Goal: Task Accomplishment & Management: Use online tool/utility

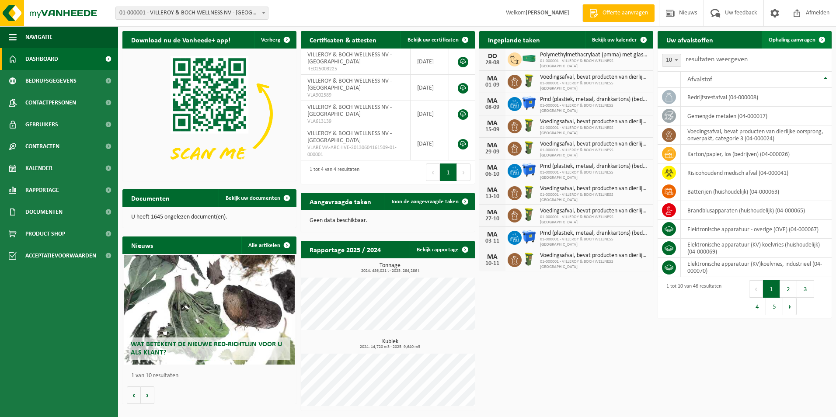
click at [779, 39] on span "Ophaling aanvragen" at bounding box center [792, 40] width 47 height 6
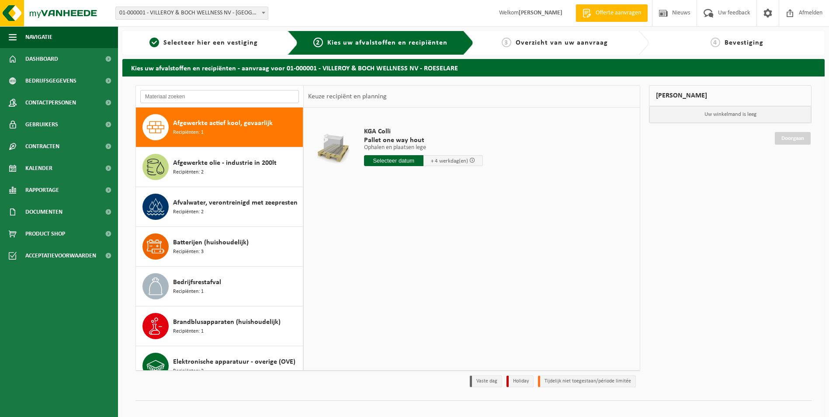
click at [168, 96] on input "text" at bounding box center [219, 96] width 159 height 13
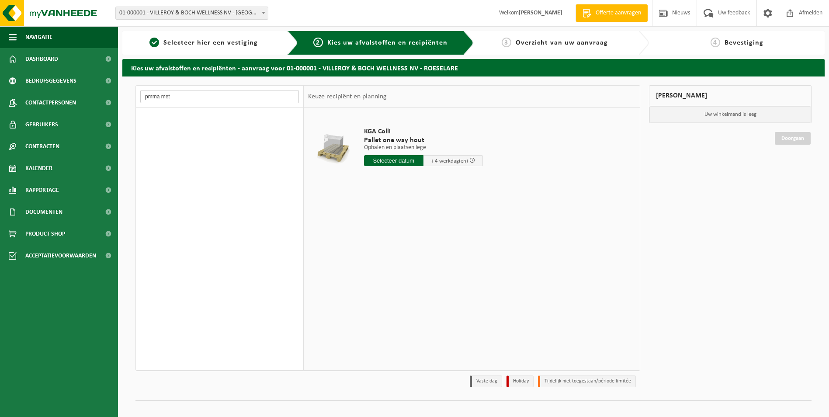
click at [200, 98] on input "pmma met" at bounding box center [219, 96] width 159 height 13
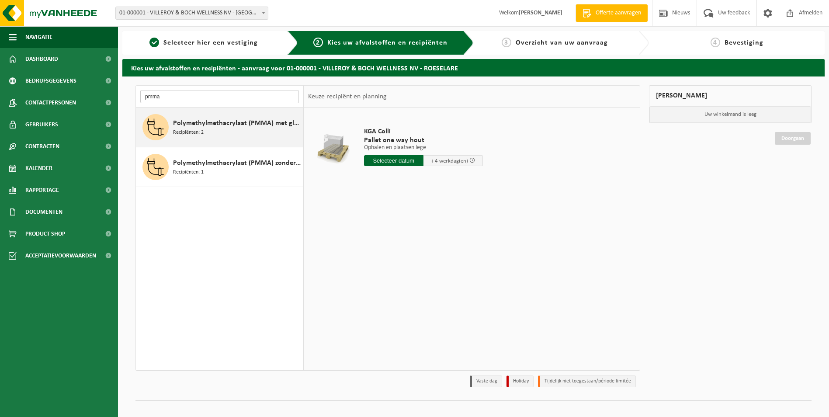
type input "pmma"
click at [188, 127] on span "Polymethylmethacrylaat (PMMA) met glasvezel" at bounding box center [237, 123] width 128 height 10
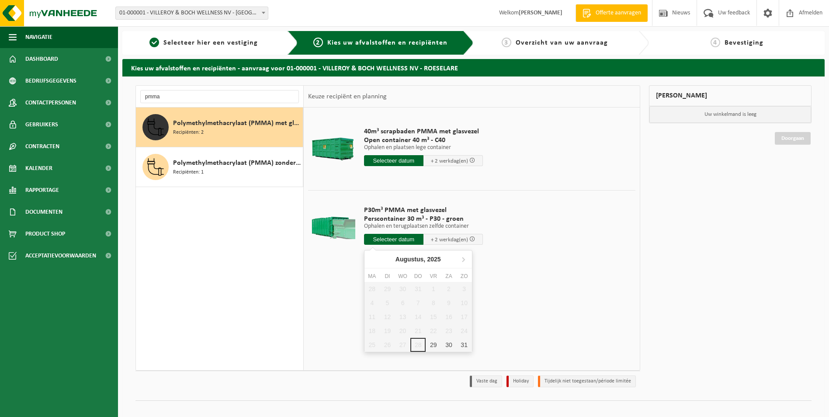
click at [387, 239] on input "text" at bounding box center [393, 239] width 59 height 11
click at [430, 344] on div "29" at bounding box center [433, 345] width 15 height 14
type input "Van 2025-08-29"
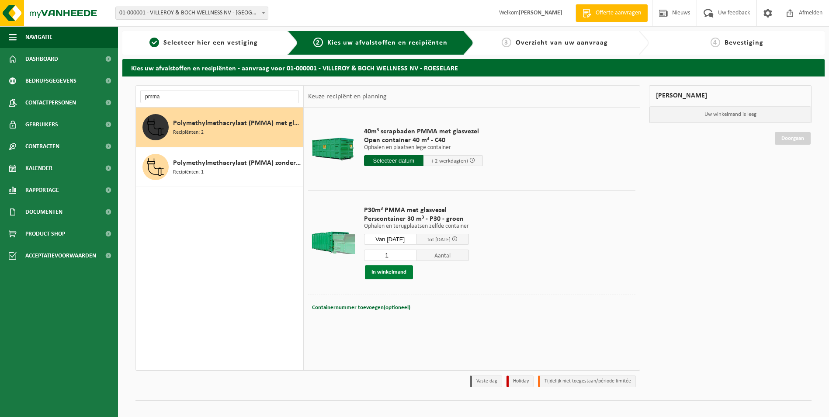
click at [397, 271] on button "In winkelmand" at bounding box center [389, 272] width 48 height 14
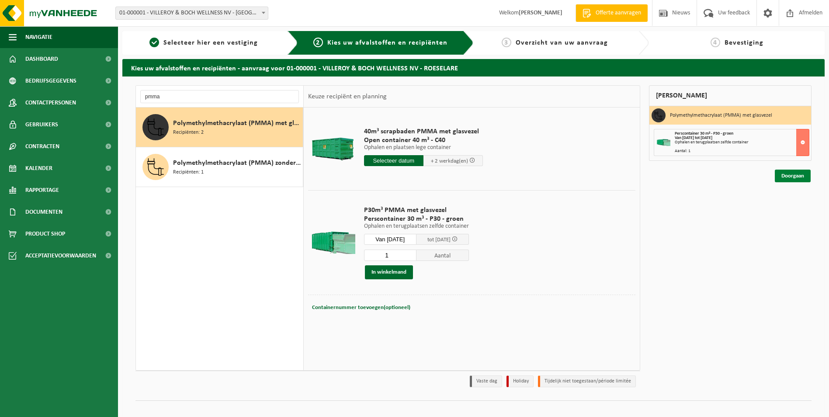
click at [793, 177] on link "Doorgaan" at bounding box center [793, 176] width 36 height 13
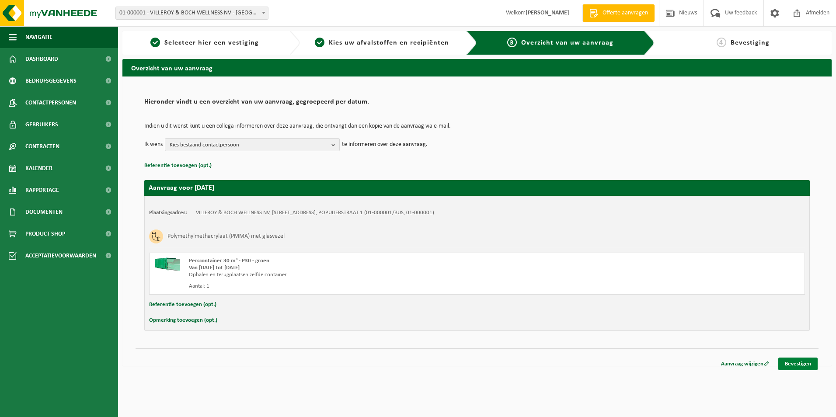
click at [804, 365] on link "Bevestigen" at bounding box center [797, 364] width 39 height 13
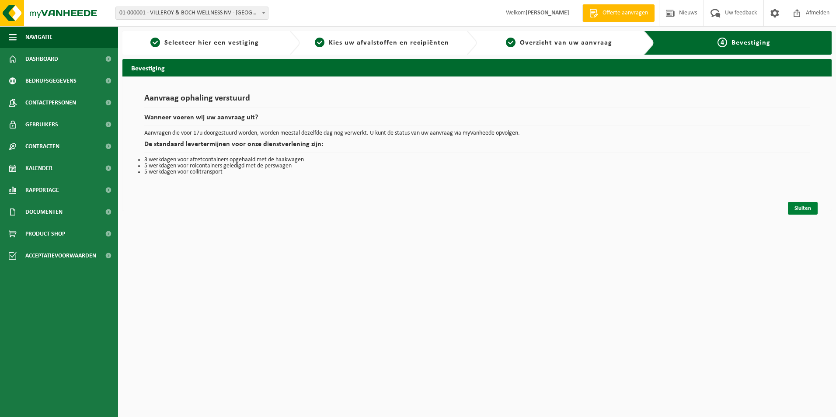
click at [801, 209] on link "Sluiten" at bounding box center [803, 208] width 30 height 13
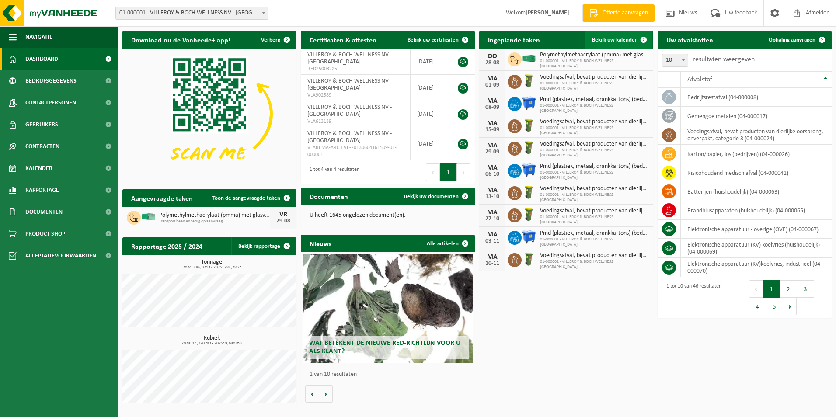
click at [602, 38] on span "Bekijk uw kalender" at bounding box center [614, 40] width 45 height 6
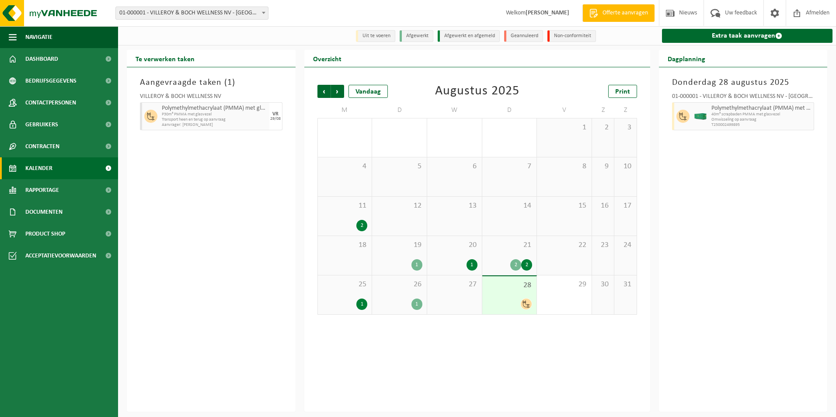
click at [515, 305] on div at bounding box center [510, 304] width 46 height 12
click at [801, 14] on span at bounding box center [796, 13] width 13 height 26
